Goal: Information Seeking & Learning: Find specific page/section

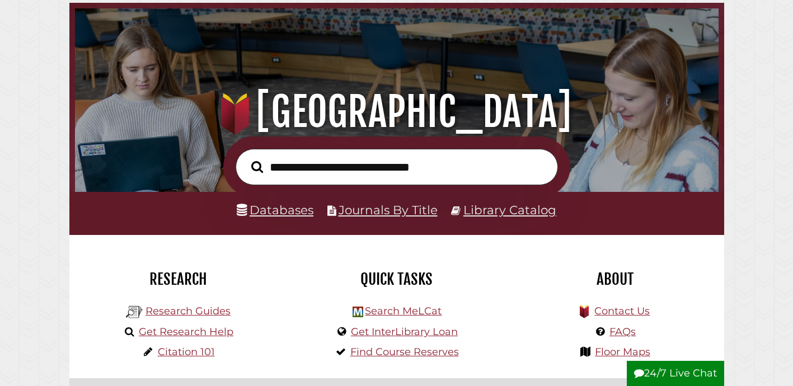
scroll to position [193, 0]
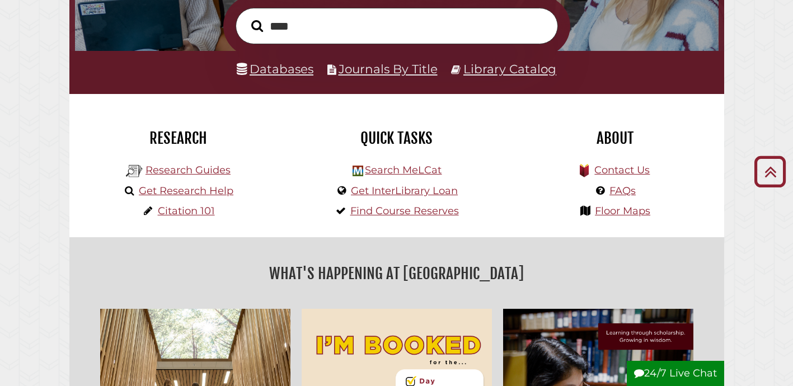
type input "**********"
click at [279, 66] on link "Databases" at bounding box center [275, 69] width 77 height 15
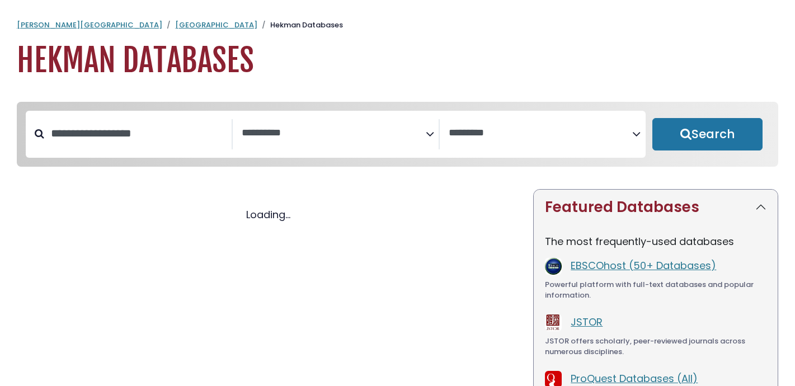
select select "Database Subject Filter"
select select "Database Vendors Filter"
select select "Database Subject Filter"
select select "Database Vendors Filter"
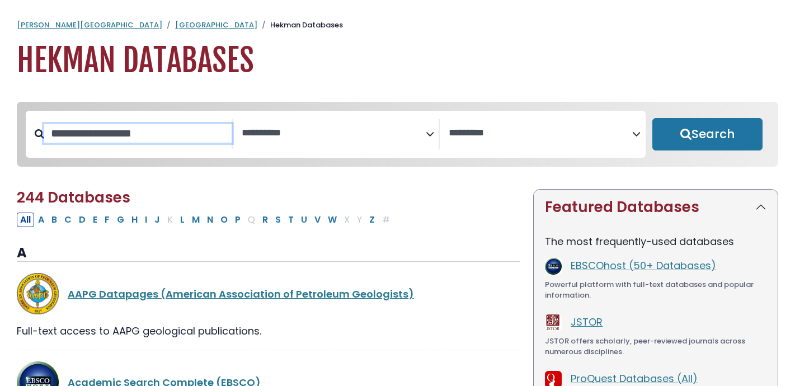
click at [148, 137] on input "Search database by title or keyword" at bounding box center [138, 133] width 188 height 18
type input "**********"
click at [653, 118] on button "Search" at bounding box center [708, 134] width 111 height 32
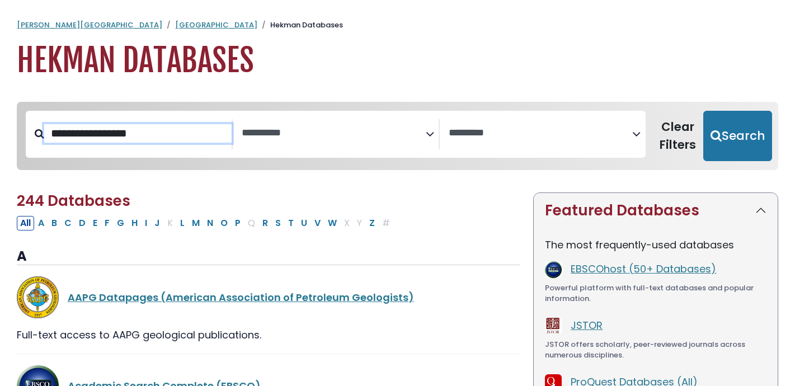
select select "Database Subject Filter"
select select "Database Vendors Filter"
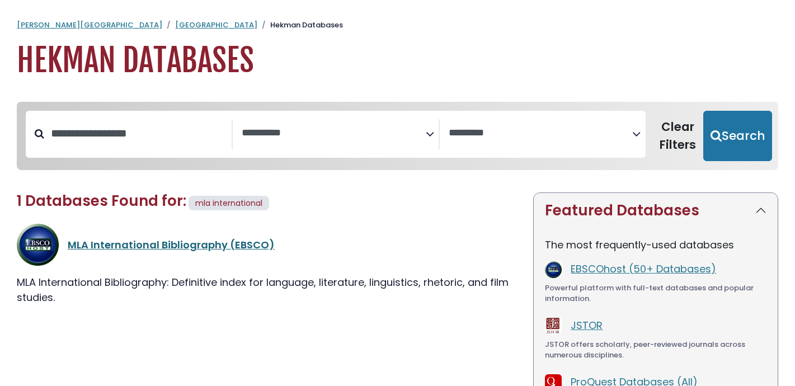
click at [114, 248] on link "MLA International Bibliography (EBSCO)" at bounding box center [171, 245] width 207 height 14
